Goal: Transaction & Acquisition: Subscribe to service/newsletter

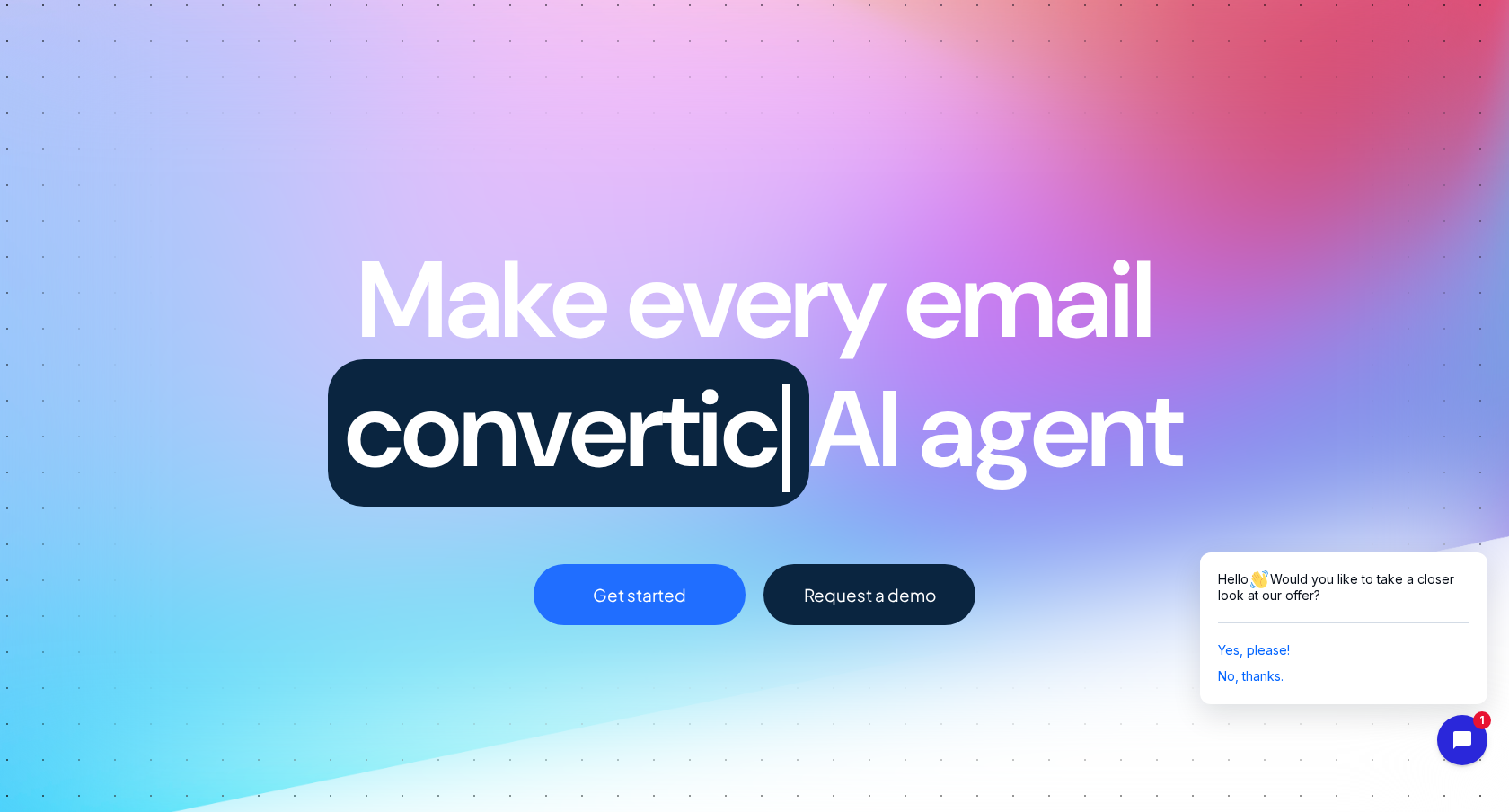
click at [1079, 288] on span "Make every email" at bounding box center [754, 299] width 796 height 140
click at [638, 617] on link "Get started" at bounding box center [640, 594] width 212 height 61
